Goal: Contribute content

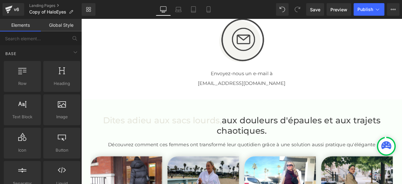
scroll to position [1509, 0]
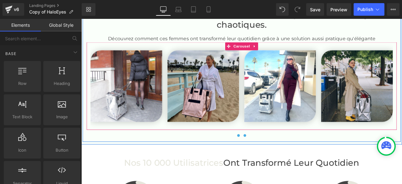
click at [274, 158] on span at bounding box center [275, 156] width 3 height 3
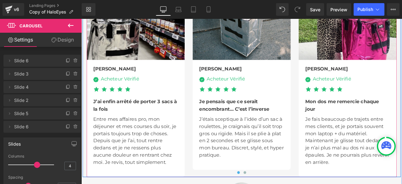
scroll to position [2106, 0]
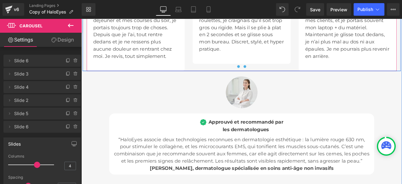
click at [274, 77] on span at bounding box center [275, 75] width 3 height 3
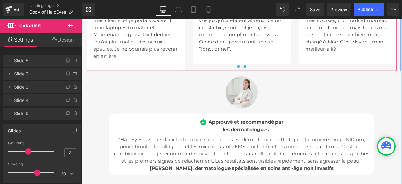
click at [264, 78] on button at bounding box center [268, 75] width 8 height 6
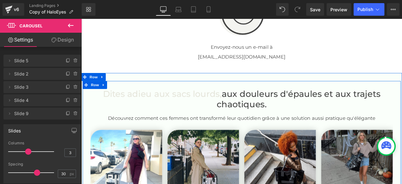
scroll to position [1509, 0]
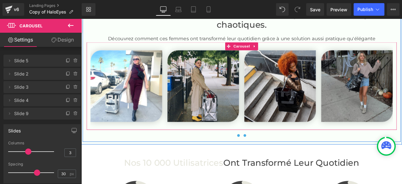
click at [264, 160] on button at bounding box center [268, 157] width 8 height 6
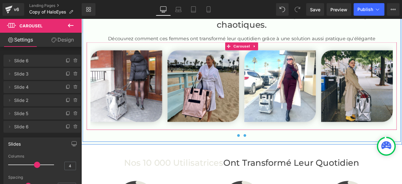
click at [274, 158] on span at bounding box center [275, 156] width 3 height 3
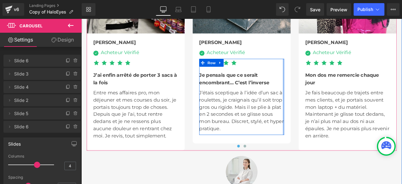
scroll to position [2043, 0]
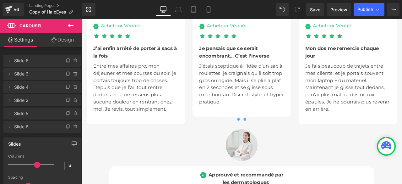
click at [274, 140] on span at bounding box center [275, 137] width 3 height 3
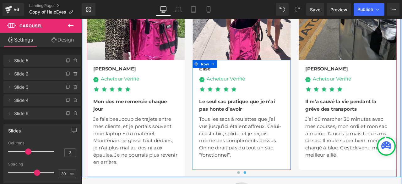
scroll to position [2012, 0]
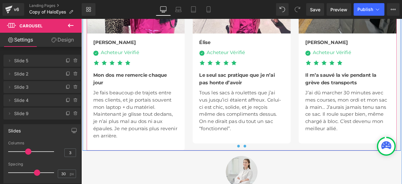
click at [266, 171] on span at bounding box center [267, 169] width 3 height 3
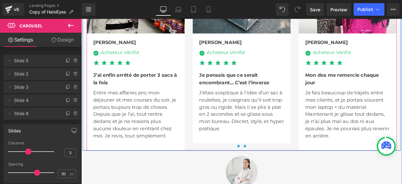
click at [274, 171] on span at bounding box center [275, 169] width 3 height 3
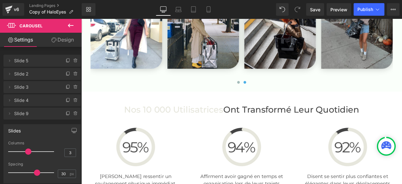
scroll to position [1540, 0]
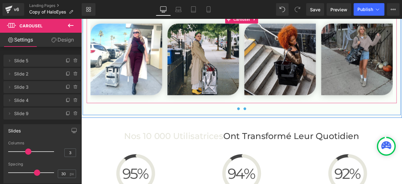
click at [266, 127] on span at bounding box center [267, 125] width 3 height 3
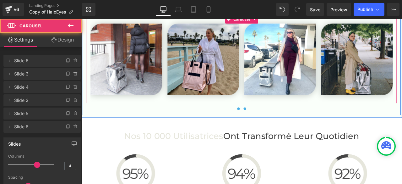
click at [274, 127] on span at bounding box center [275, 125] width 3 height 3
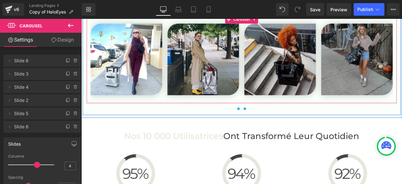
click at [266, 127] on span at bounding box center [267, 125] width 3 height 3
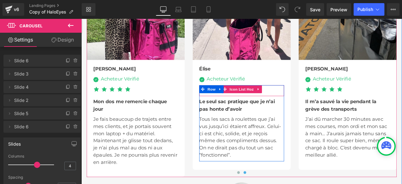
scroll to position [2012, 0]
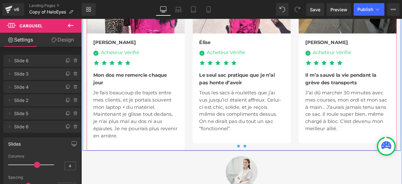
click at [266, 171] on span at bounding box center [267, 169] width 3 height 3
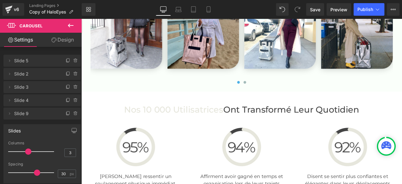
scroll to position [1509, 0]
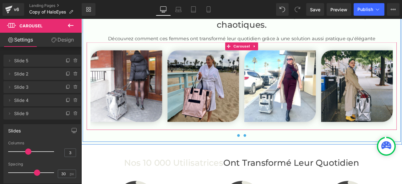
click at [274, 160] on button at bounding box center [276, 157] width 8 height 6
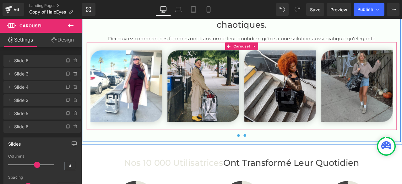
click at [264, 160] on button at bounding box center [268, 157] width 8 height 6
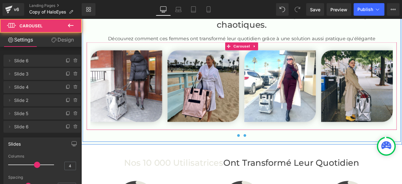
click at [274, 158] on span at bounding box center [275, 156] width 3 height 3
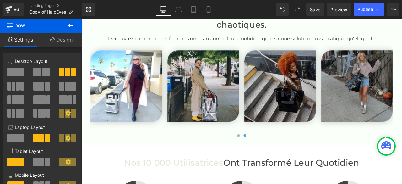
scroll to position [1540, 0]
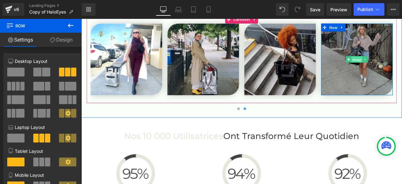
click at [402, 71] on span "Image" at bounding box center [408, 68] width 13 height 8
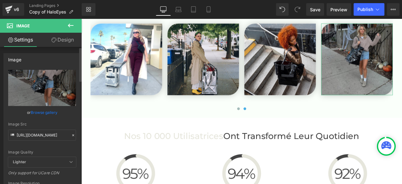
click at [71, 135] on icon at bounding box center [73, 135] width 4 height 4
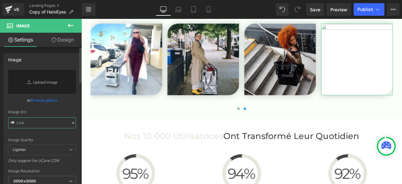
click at [51, 124] on input "text" at bounding box center [42, 122] width 68 height 11
paste input "[URL][DOMAIN_NAME]"
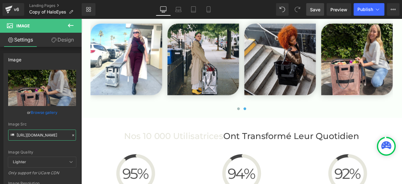
type input "[URL][DOMAIN_NAME]"
click at [314, 8] on span "Save" at bounding box center [315, 9] width 10 height 7
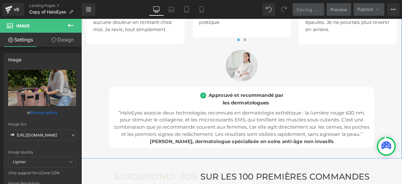
scroll to position [2169, 0]
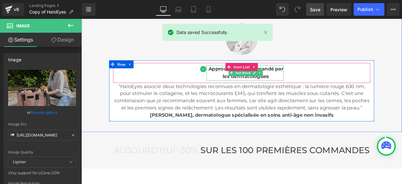
click at [302, 92] on div "les dermatologues" at bounding box center [276, 87] width 89 height 9
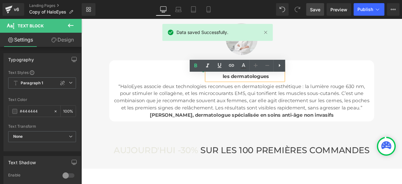
click at [302, 92] on div "les dermatologues" at bounding box center [276, 87] width 89 height 9
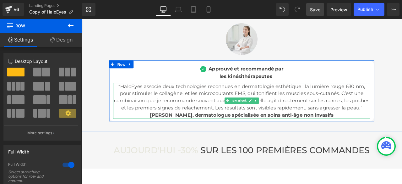
click at [217, 136] on span "[PERSON_NAME], dermatologue spécialisée en soins anti-âge non invasifs" at bounding box center [272, 132] width 218 height 7
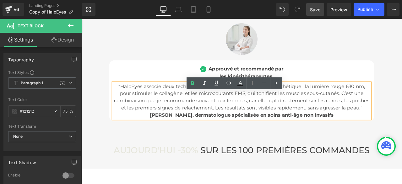
click at [379, 137] on p "[PERSON_NAME], dermatologue spécialisée en soins anti-âge non invasifs" at bounding box center [271, 133] width 305 height 8
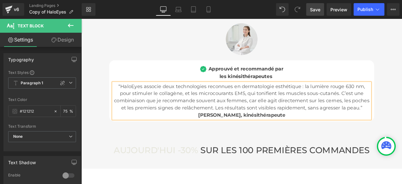
click at [313, 8] on span "Save" at bounding box center [315, 9] width 10 height 7
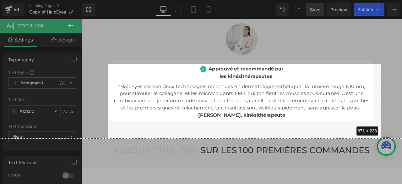
drag, startPoint x: 108, startPoint y: 64, endPoint x: 382, endPoint y: 138, distance: 283.8
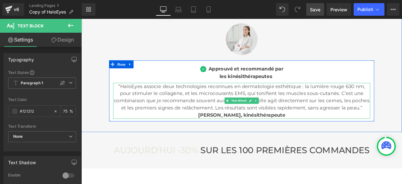
click at [252, 119] on span at bounding box center [255, 116] width 7 height 8
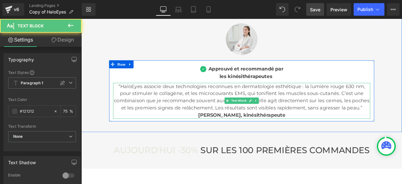
click at [127, 110] on p "“HaloEyes associe deux technologies reconnues en dermatologie esthétique : la l…" at bounding box center [271, 112] width 305 height 34
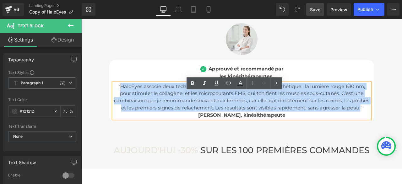
drag, startPoint x: 126, startPoint y: 110, endPoint x: 408, endPoint y: 140, distance: 284.2
click at [402, 129] on p "“HaloEyes associe deux technologies reconnues en dermatologie esthétique : la l…" at bounding box center [271, 112] width 305 height 34
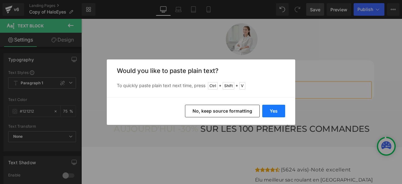
click at [277, 111] on button "Yes" at bounding box center [274, 111] width 23 height 13
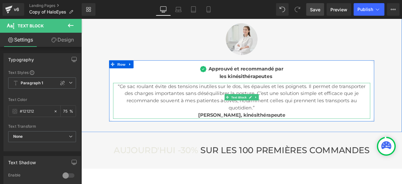
click at [246, 129] on p "“Ce sac roulant évite des tensions inutiles sur le dos, les épaules et les poig…" at bounding box center [271, 112] width 305 height 34
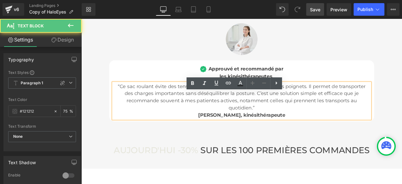
click at [247, 128] on p "“Ce sac roulant évite des tensions inutiles sur le dos, les épaules et les poig…" at bounding box center [271, 112] width 305 height 34
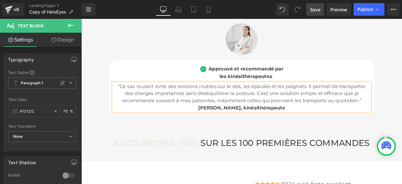
click at [318, 8] on span "Save" at bounding box center [315, 9] width 10 height 7
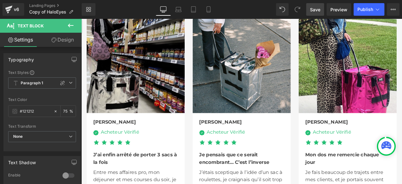
scroll to position [2043, 0]
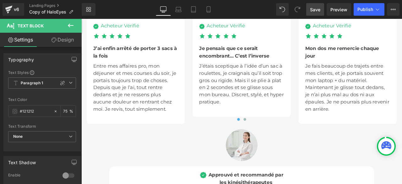
click at [313, 10] on span "Save" at bounding box center [315, 9] width 10 height 7
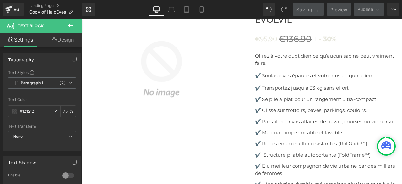
scroll to position [2326, 0]
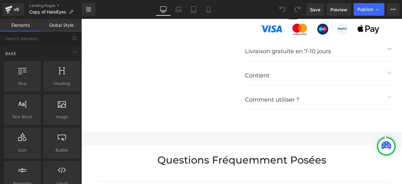
scroll to position [2609, 0]
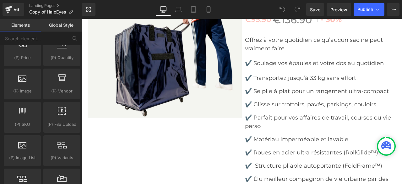
scroll to position [692, 0]
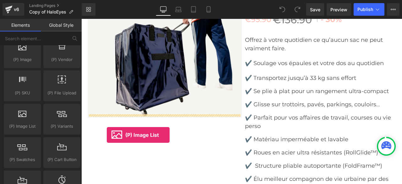
drag, startPoint x: 105, startPoint y: 138, endPoint x: 107, endPoint y: 135, distance: 3.6
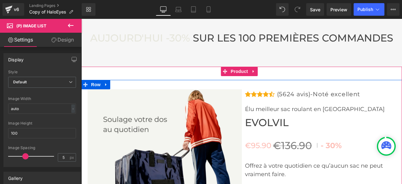
scroll to position [2425, 0]
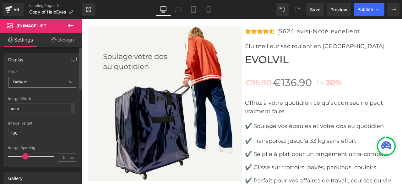
click at [52, 81] on span "Default" at bounding box center [42, 82] width 68 height 11
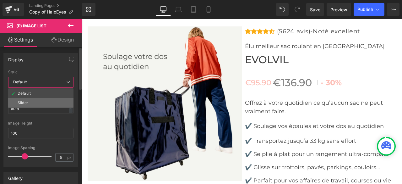
click at [34, 99] on li "Slider" at bounding box center [40, 102] width 65 height 9
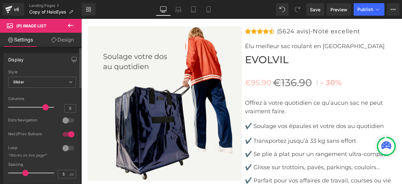
drag, startPoint x: 43, startPoint y: 107, endPoint x: 39, endPoint y: 107, distance: 4.1
click at [39, 107] on div at bounding box center [32, 107] width 43 height 13
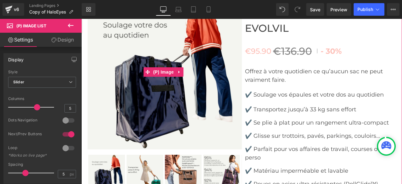
scroll to position [2488, 0]
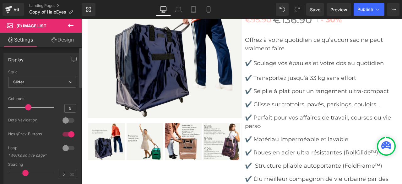
drag, startPoint x: 35, startPoint y: 106, endPoint x: 30, endPoint y: 106, distance: 4.4
click at [30, 106] on span at bounding box center [28, 107] width 6 height 6
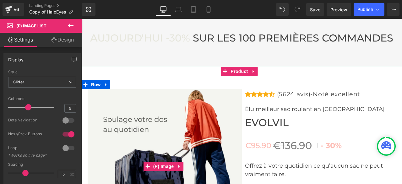
scroll to position [2394, 0]
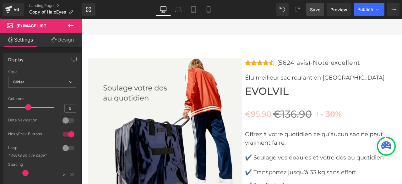
click at [317, 8] on span "Save" at bounding box center [315, 9] width 10 height 7
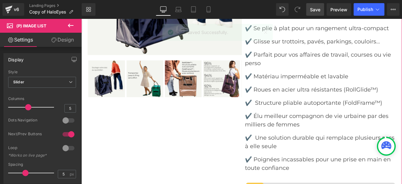
scroll to position [2488, 0]
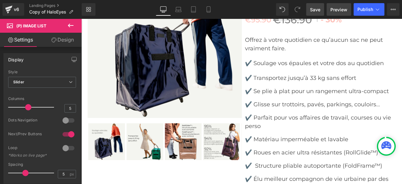
click at [340, 10] on span "Preview" at bounding box center [339, 9] width 17 height 7
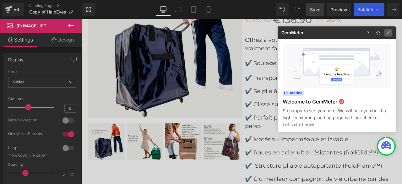
click at [386, 31] on img at bounding box center [389, 33] width 8 height 8
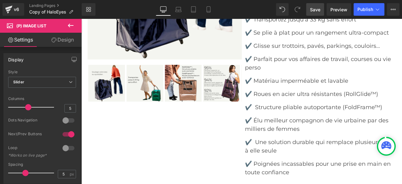
scroll to position [2452, 0]
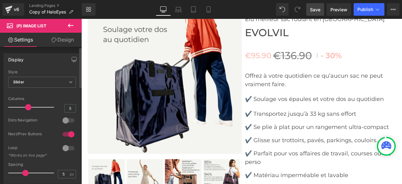
click at [64, 134] on div at bounding box center [68, 134] width 15 height 10
click at [68, 120] on div at bounding box center [68, 120] width 15 height 10
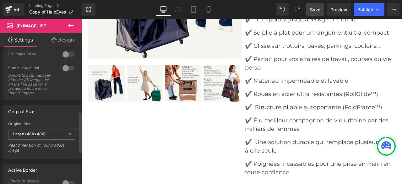
scroll to position [220, 0]
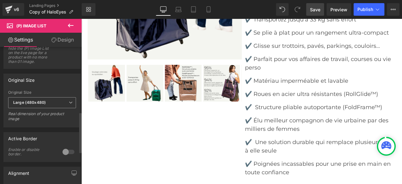
click at [69, 104] on icon at bounding box center [71, 103] width 4 height 4
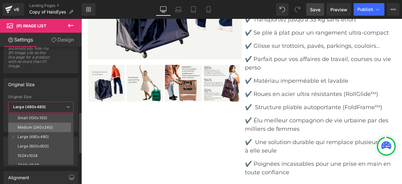
scroll to position [5, 0]
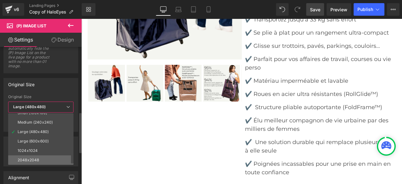
click at [33, 160] on div "2048x2048" at bounding box center [28, 160] width 21 height 4
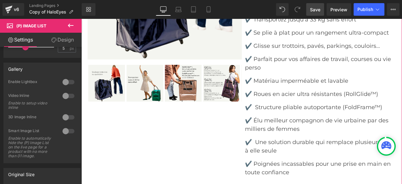
scroll to position [2421, 0]
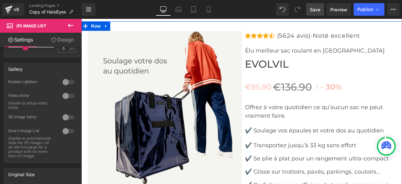
click at [164, 106] on div "Sale Off (P) Image" at bounding box center [165, 108] width 154 height 154
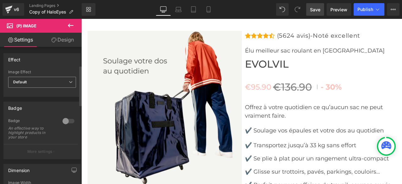
scroll to position [94, 0]
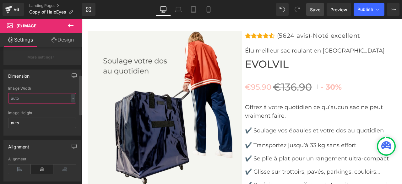
click at [59, 98] on input "text" at bounding box center [42, 98] width 68 height 10
click at [31, 120] on input "auto" at bounding box center [42, 123] width 68 height 10
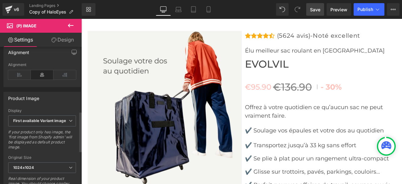
scroll to position [220, 0]
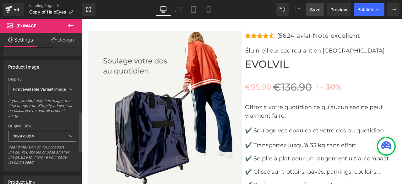
click at [36, 131] on span "1024x1024" at bounding box center [42, 136] width 68 height 11
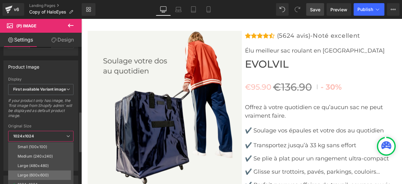
scroll to position [5, 0]
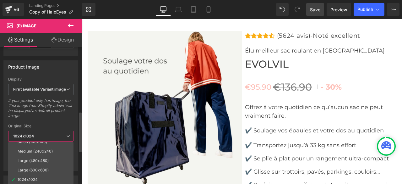
click at [47, 132] on span "1024x1024" at bounding box center [40, 136] width 65 height 11
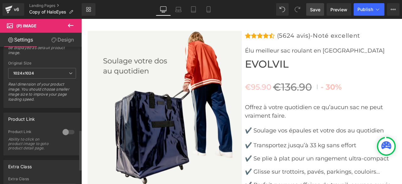
scroll to position [334, 0]
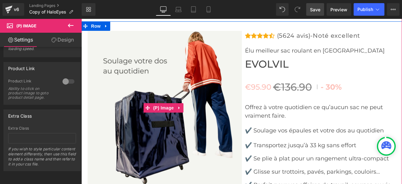
click at [137, 72] on img at bounding box center [165, 108] width 154 height 154
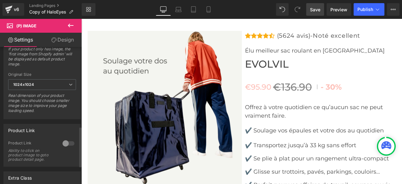
scroll to position [240, 0]
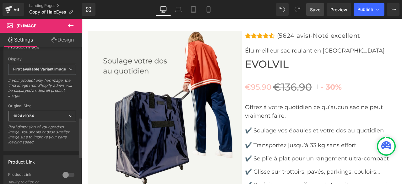
click at [35, 114] on span "1024x1024" at bounding box center [42, 116] width 68 height 11
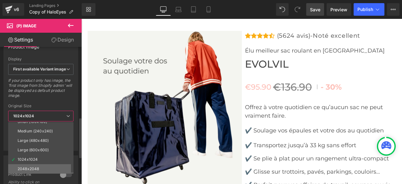
click at [36, 167] on div "2048x2048" at bounding box center [28, 169] width 21 height 4
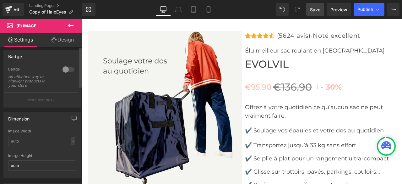
scroll to position [0, 0]
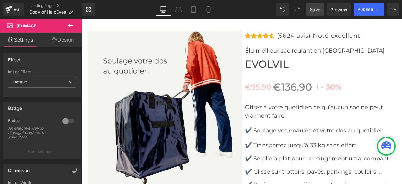
click at [316, 14] on link "Save" at bounding box center [316, 9] width 18 height 13
